Goal: Information Seeking & Learning: Find specific fact

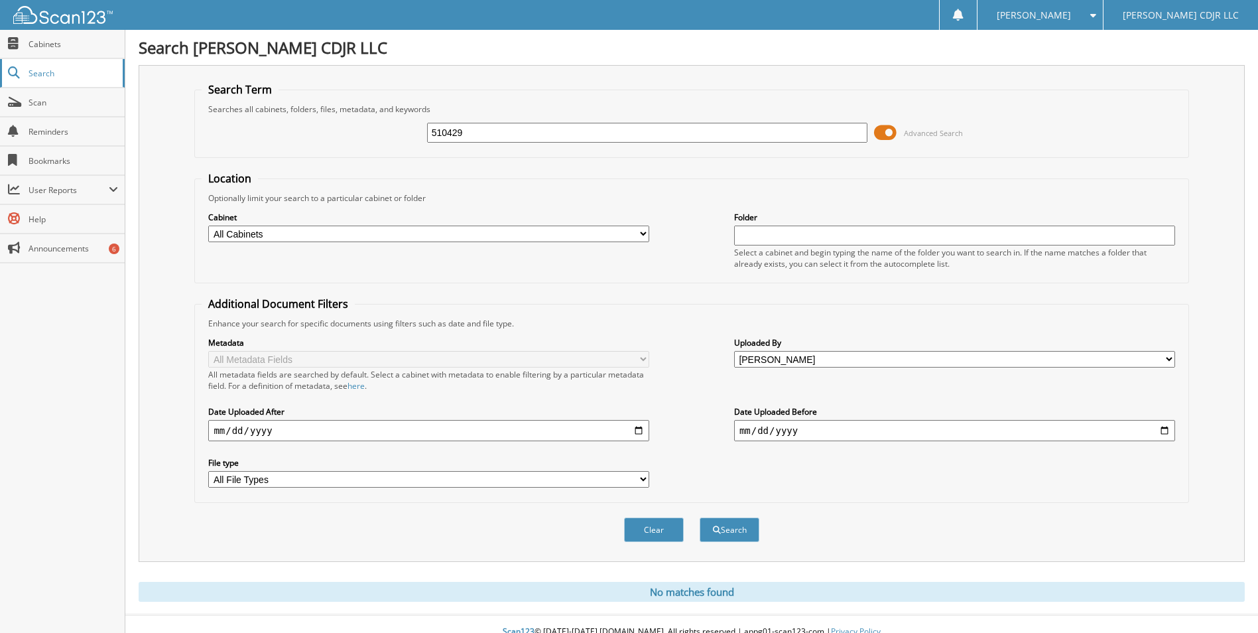
click at [42, 76] on span "Search" at bounding box center [73, 73] width 88 height 11
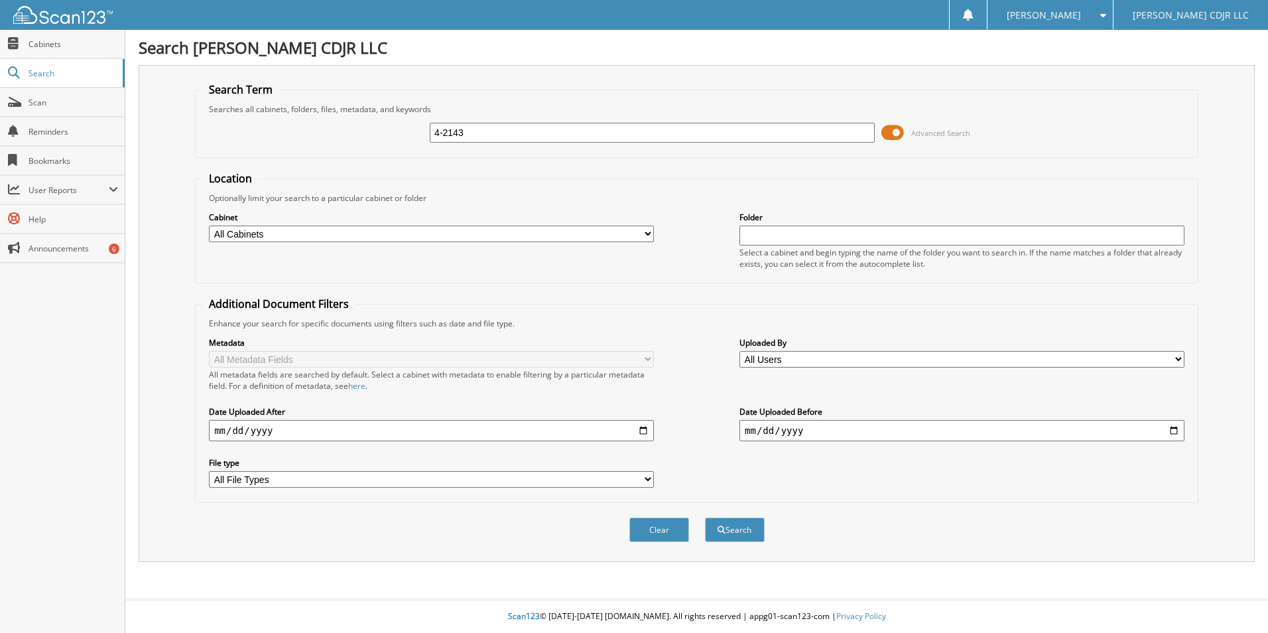
type input "4-2143"
click at [705, 517] on button "Search" at bounding box center [735, 529] width 60 height 25
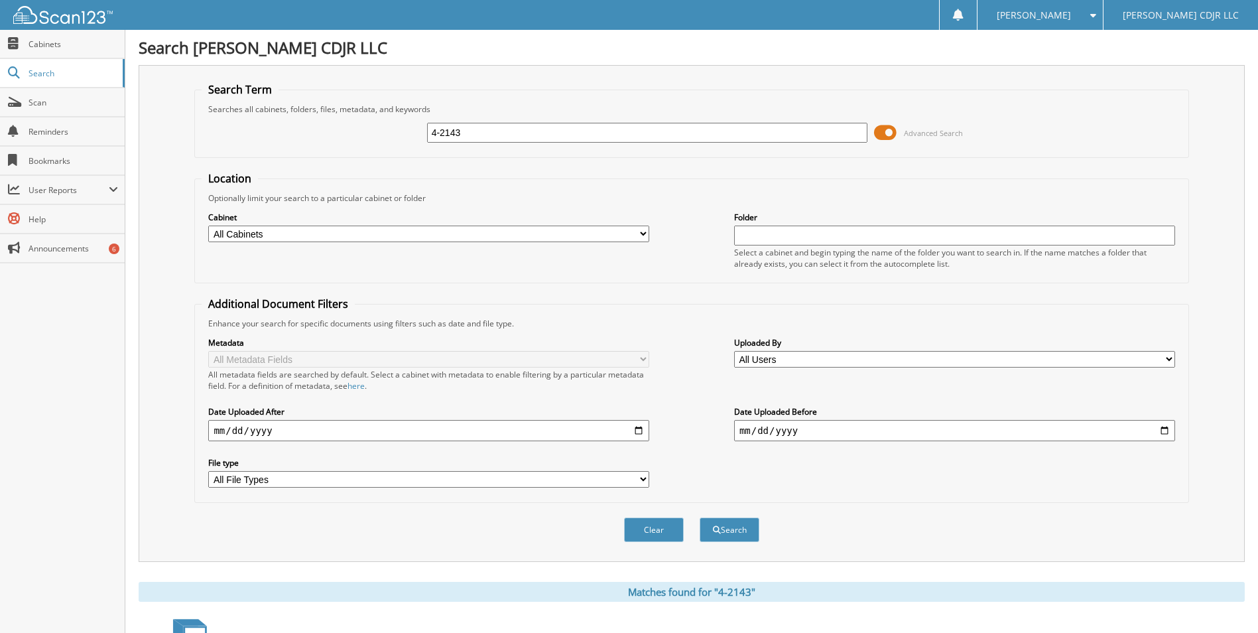
drag, startPoint x: 469, startPoint y: 129, endPoint x: 310, endPoint y: 115, distance: 159.2
click at [310, 115] on div "4-2143 Advanced Search" at bounding box center [692, 133] width 980 height 36
type input "ARREDONDO"
click at [700, 517] on button "Search" at bounding box center [730, 529] width 60 height 25
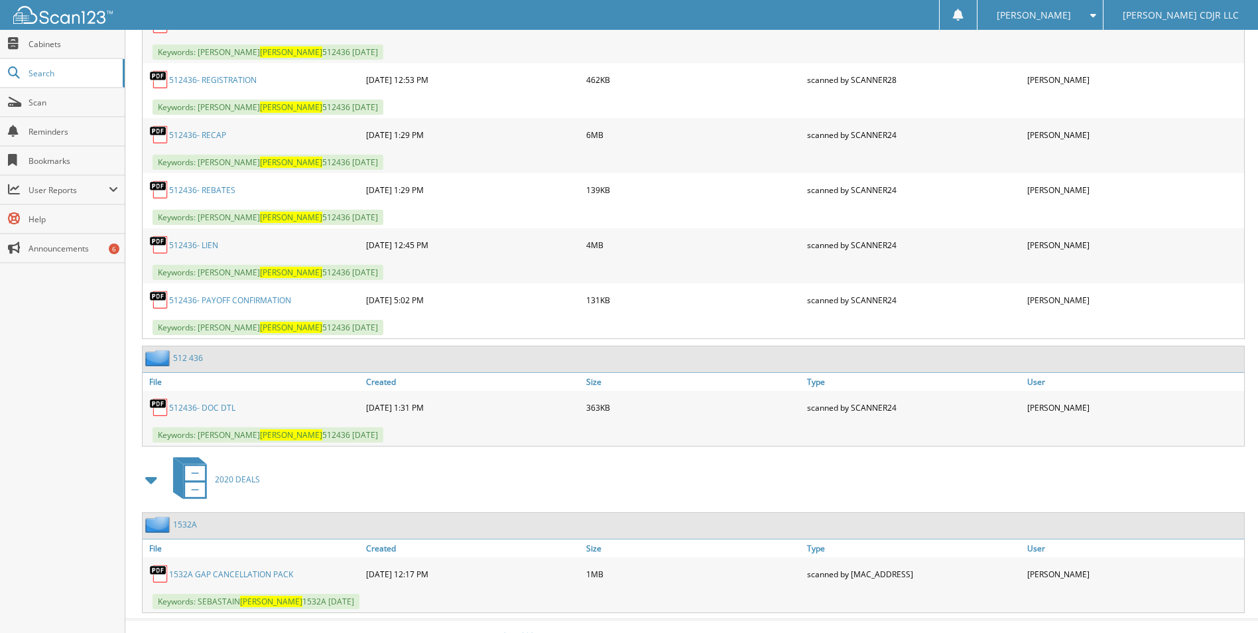
scroll to position [732, 0]
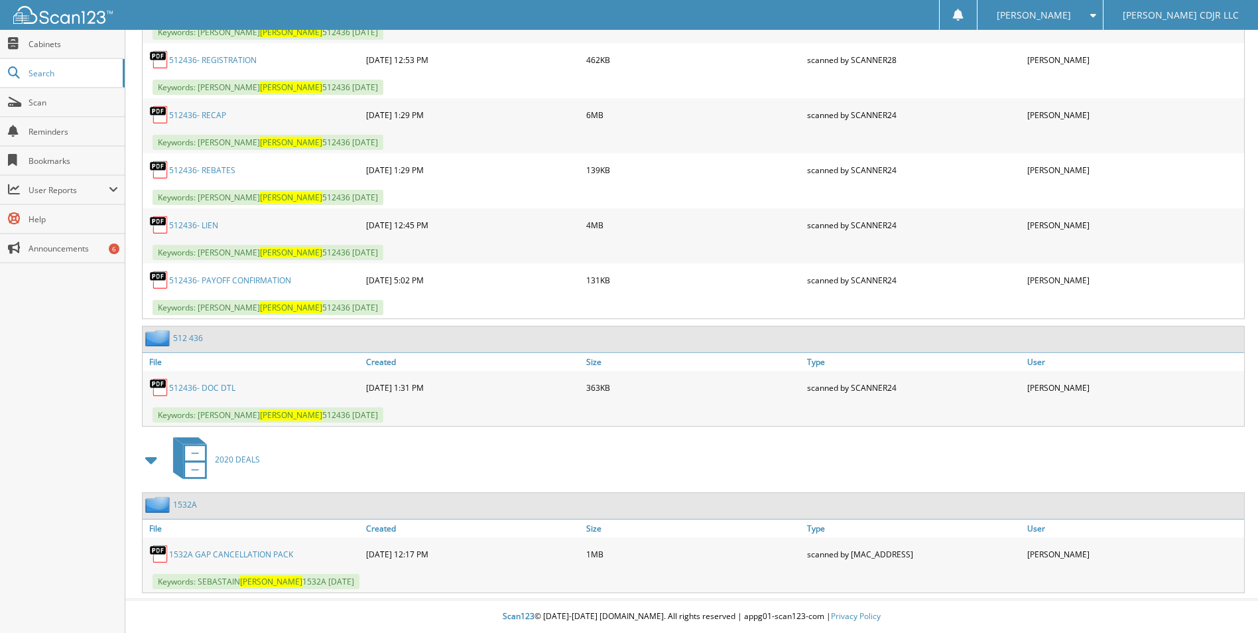
click at [202, 226] on link "512436- LIEN" at bounding box center [193, 225] width 49 height 11
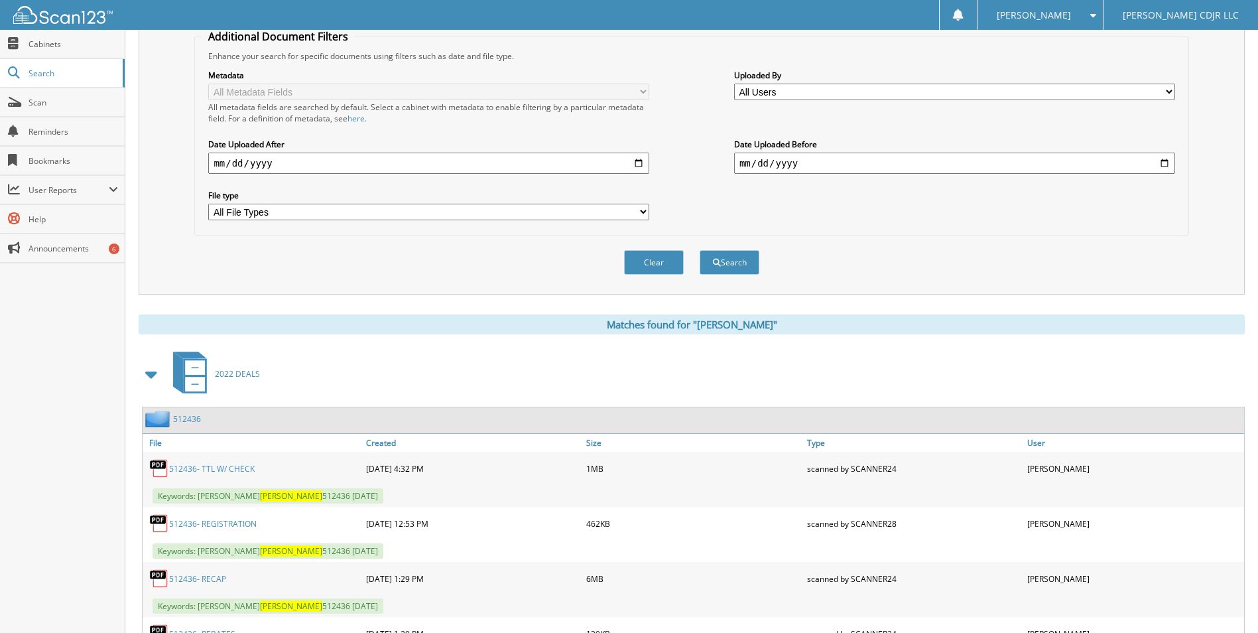
scroll to position [0, 0]
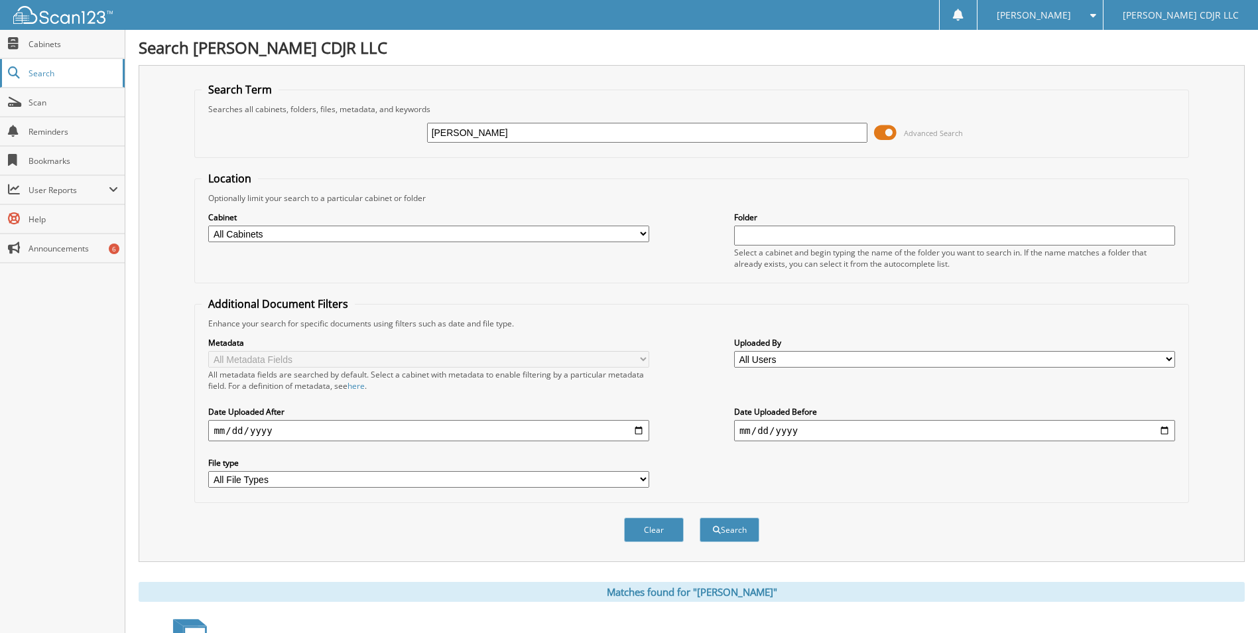
click at [37, 66] on link "Search" at bounding box center [62, 73] width 125 height 29
